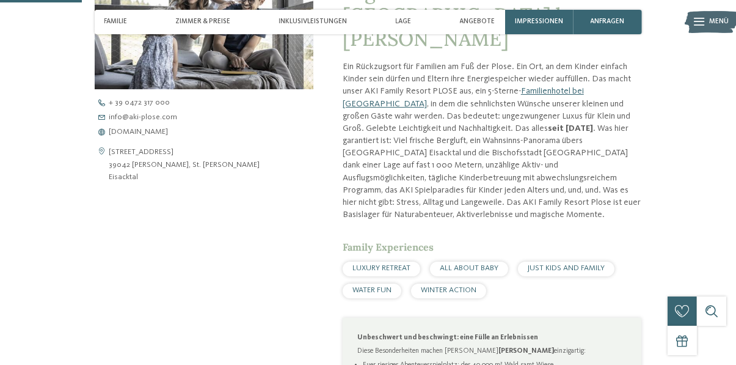
scroll to position [396, 0]
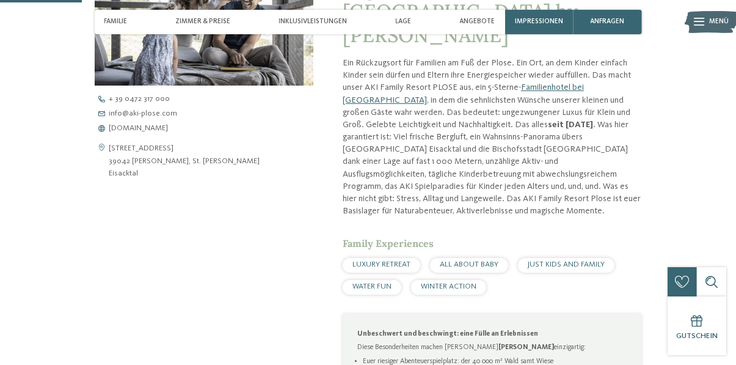
click at [396, 260] on span "LUXURY RETREAT" at bounding box center [381, 264] width 58 height 8
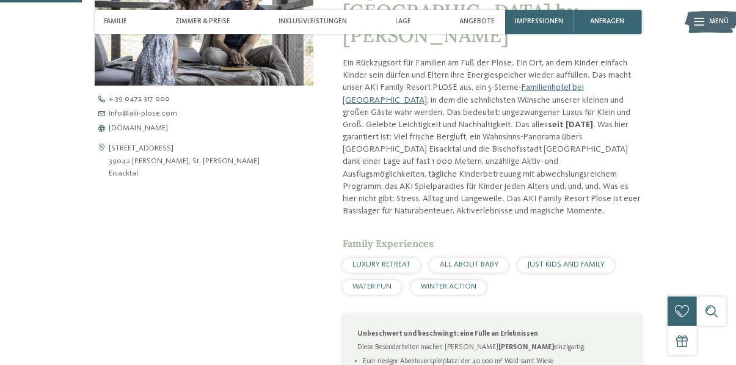
click at [386, 258] on div "LUXURY RETREAT" at bounding box center [382, 265] width 78 height 15
click at [369, 260] on span "LUXURY RETREAT" at bounding box center [381, 264] width 58 height 8
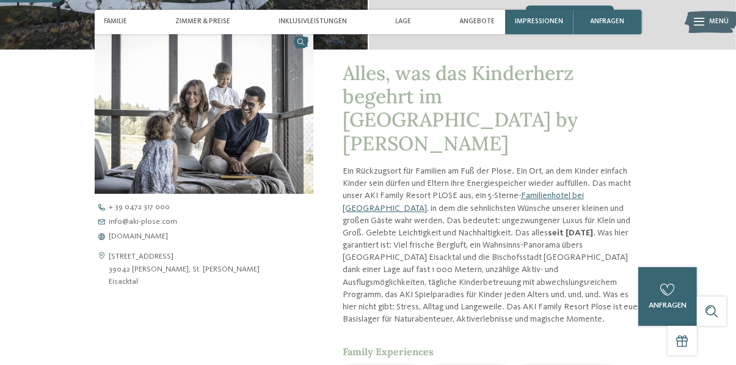
scroll to position [288, 0]
click at [703, 29] on div at bounding box center [699, 22] width 10 height 24
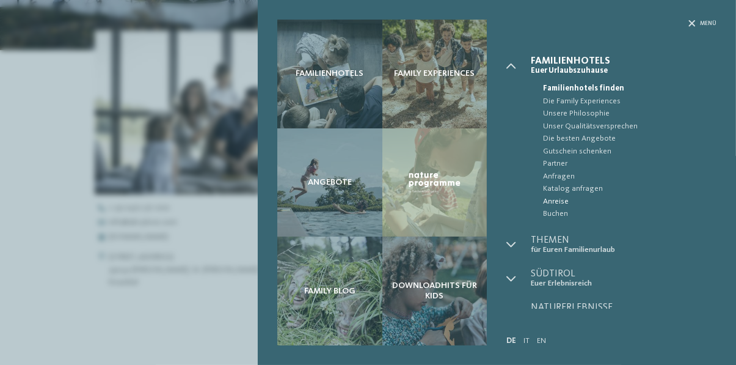
click at [701, 198] on span "Anreise" at bounding box center [629, 201] width 173 height 12
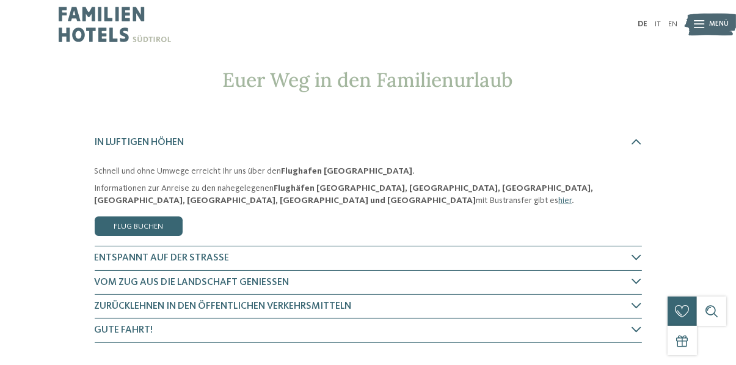
click at [715, 34] on div "Menü" at bounding box center [720, 24] width 20 height 24
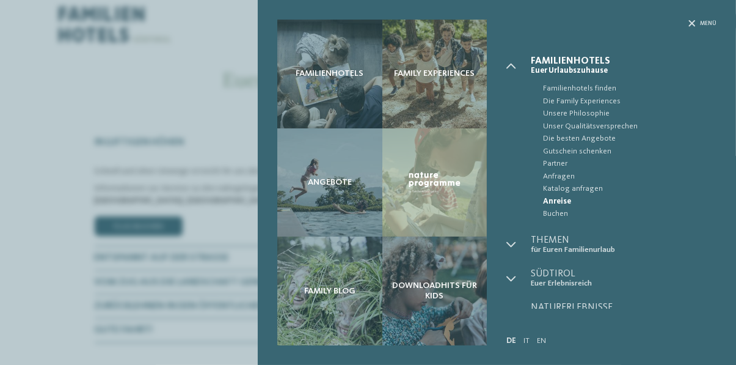
scroll to position [13, 0]
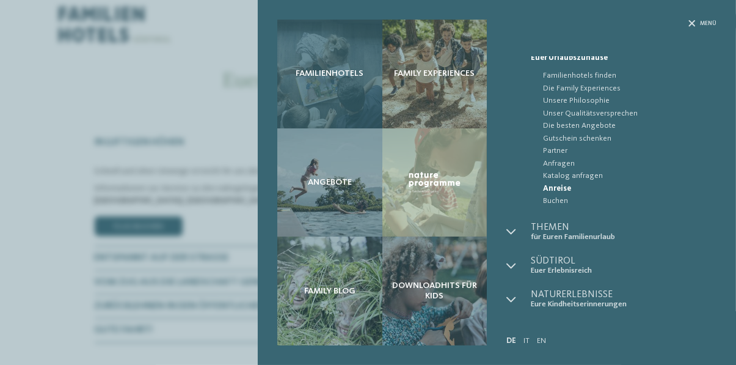
click at [341, 86] on div "Familienhotels" at bounding box center [329, 74] width 105 height 109
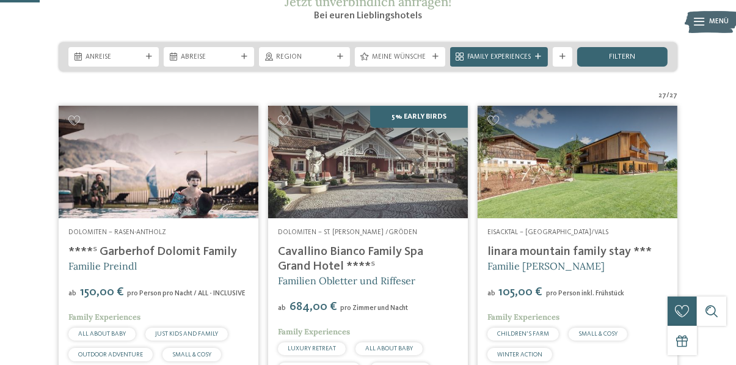
scroll to position [186, 0]
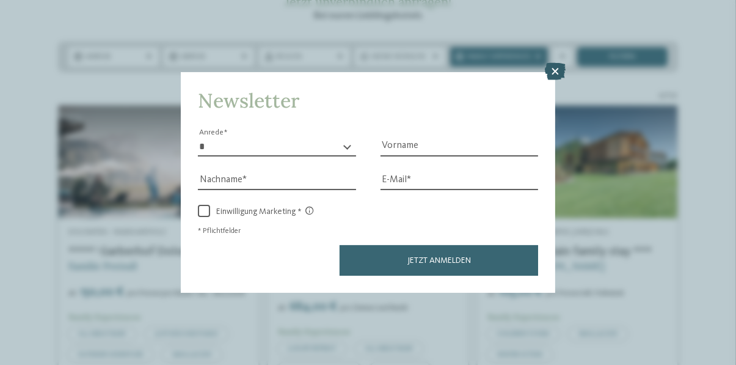
click at [553, 80] on icon at bounding box center [555, 71] width 21 height 17
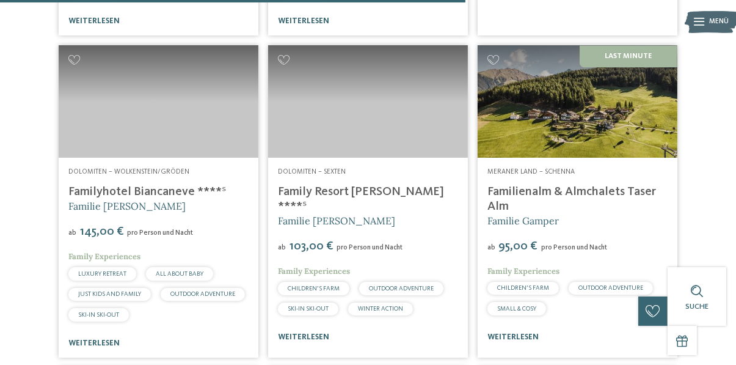
scroll to position [2197, 0]
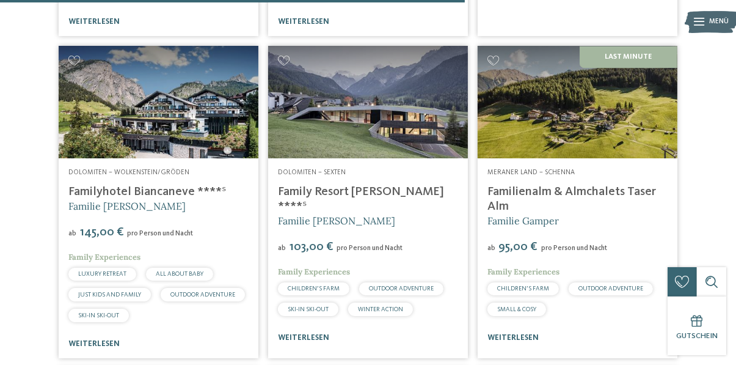
click at [635, 205] on link "Familienalm & Almchalets Taser Alm" at bounding box center [571, 199] width 169 height 27
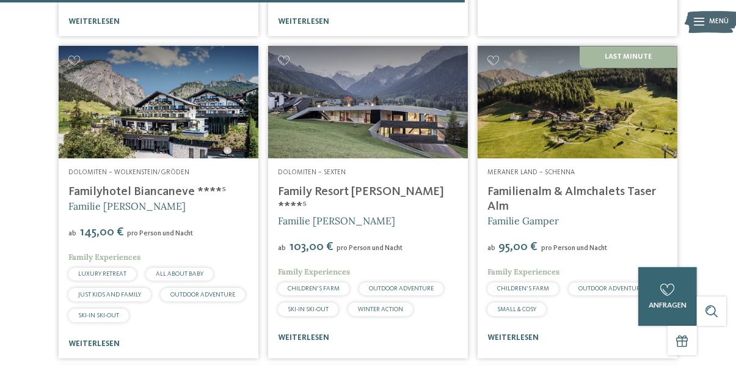
click at [588, 206] on link "Familienalm & Almchalets Taser Alm" at bounding box center [571, 199] width 169 height 27
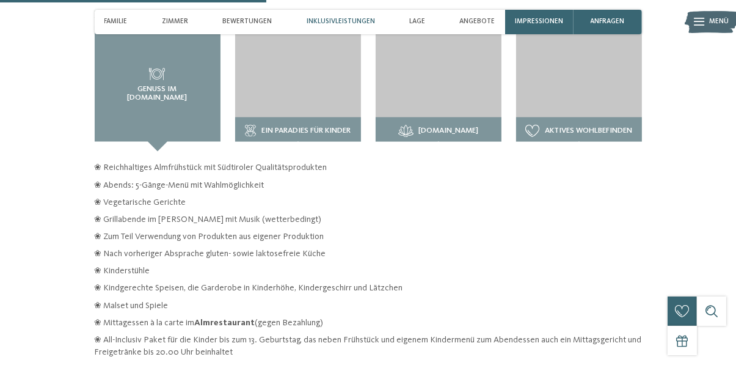
scroll to position [1433, 0]
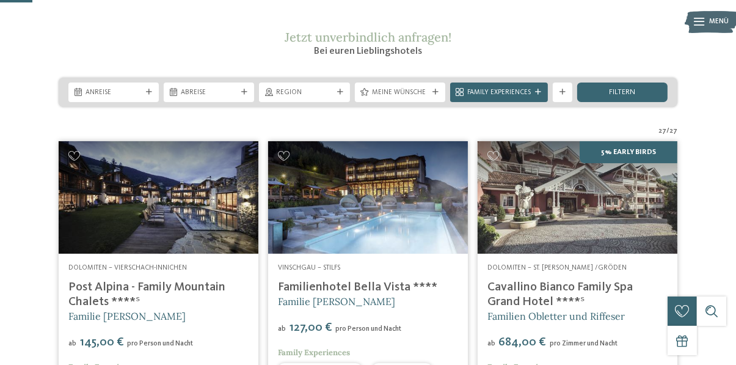
scroll to position [151, 0]
